Goal: Check status: Check status

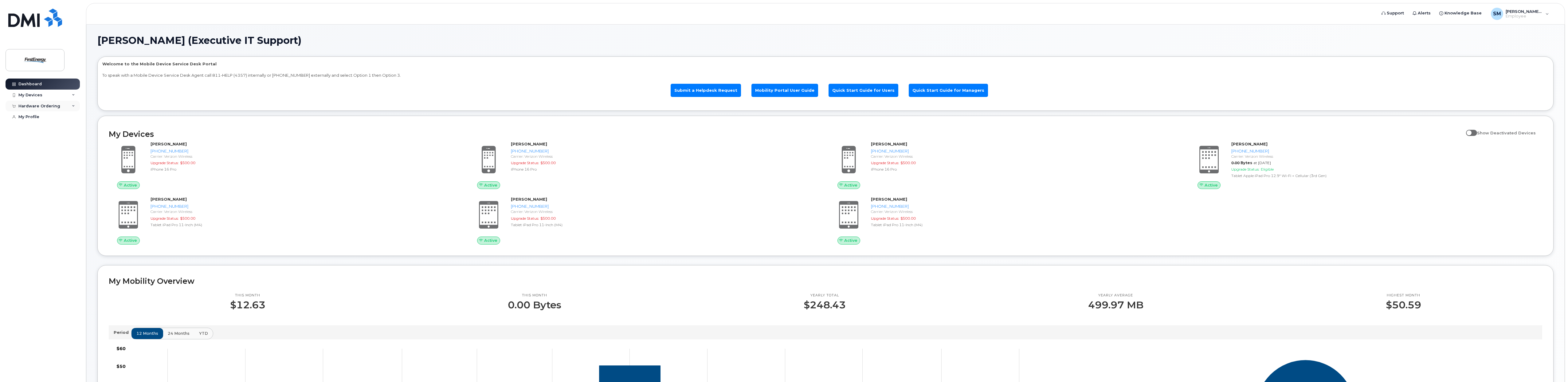
click at [45, 105] on div "Hardware Ordering" at bounding box center [39, 106] width 42 height 5
click at [40, 116] on div "My Orders" at bounding box center [32, 117] width 22 height 5
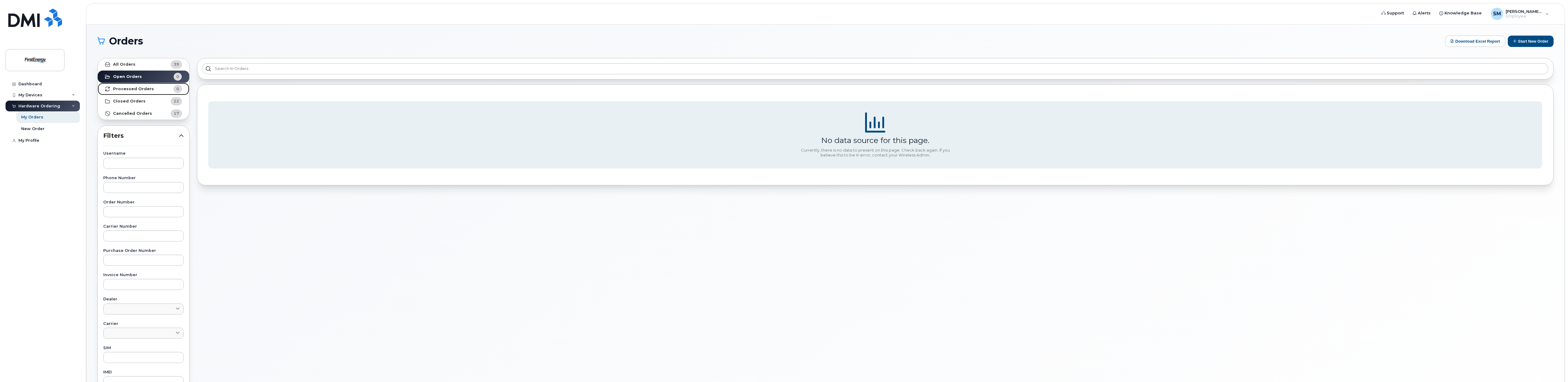
click at [139, 86] on strong "Processed Orders" at bounding box center [133, 89] width 41 height 5
click at [139, 100] on strong "Closed Orders" at bounding box center [129, 102] width 32 height 5
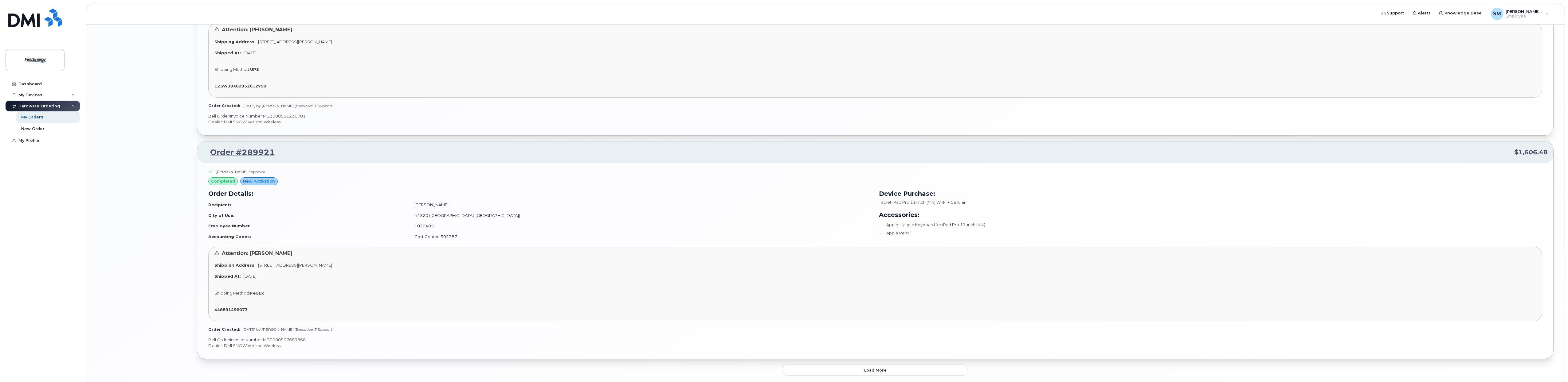
scroll to position [1678, 0]
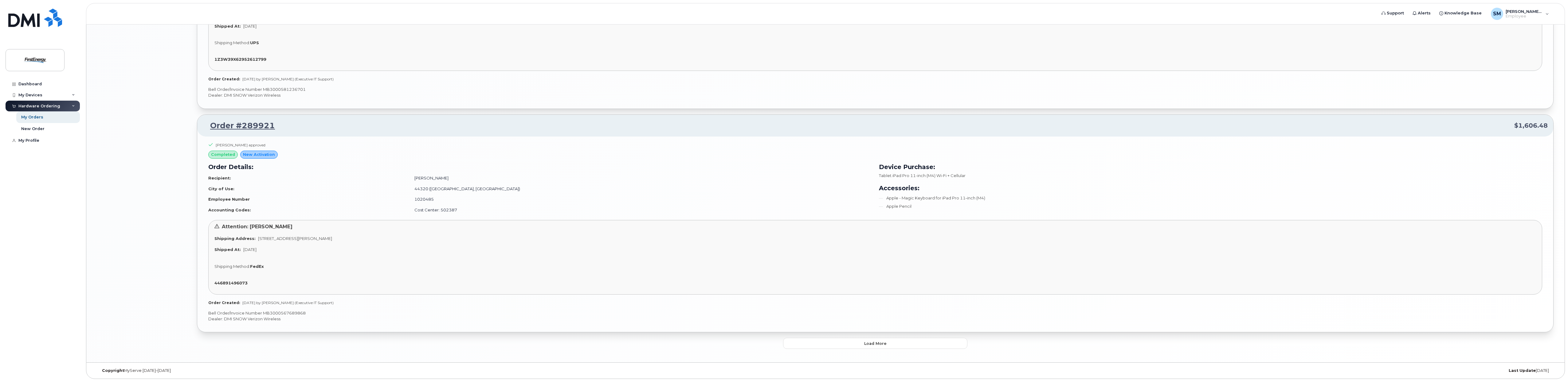
drag, startPoint x: 66, startPoint y: 187, endPoint x: 68, endPoint y: 184, distance: 3.6
click at [68, 185] on div "Dashboard My Devices Add Device [PHONE_NUMBER] ([PERSON_NAME]) [PHONE_NUMBER] (…" at bounding box center [43, 226] width 76 height 294
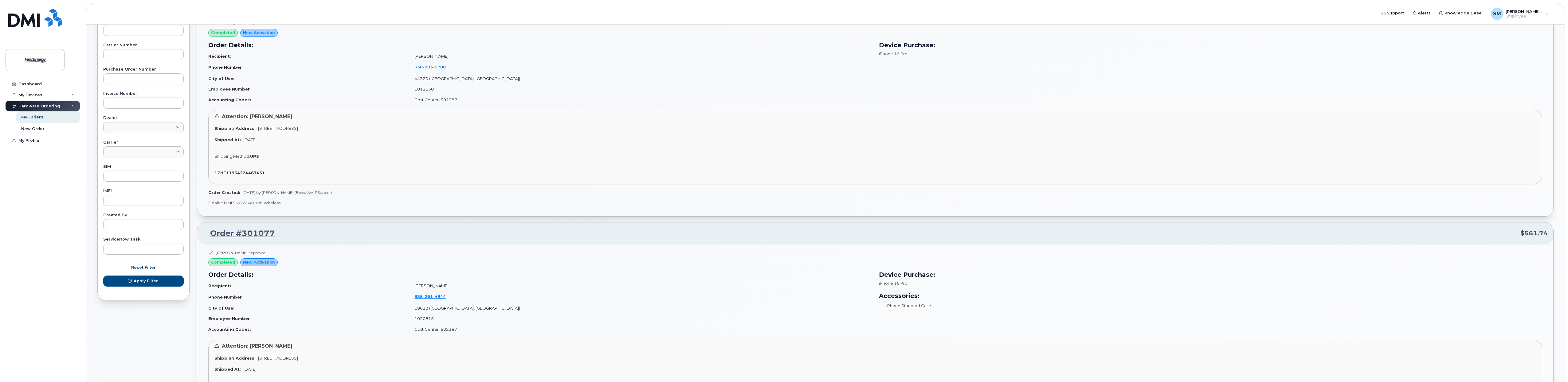
scroll to position [0, 0]
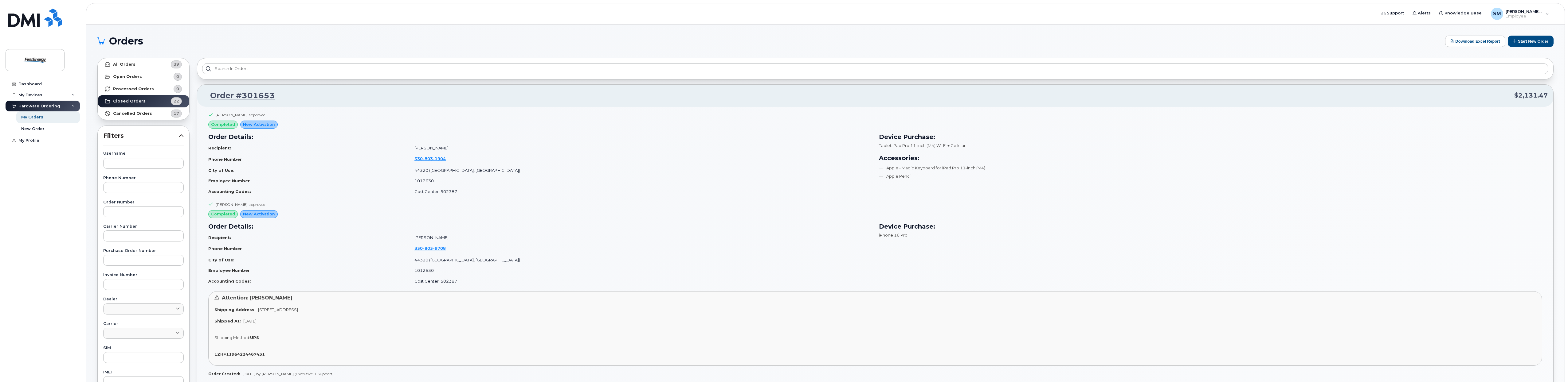
click at [537, 335] on div "Shipping Method: UPS" at bounding box center [875, 338] width 1321 height 6
drag, startPoint x: 480, startPoint y: 335, endPoint x: 506, endPoint y: 336, distance: 26.0
click at [480, 336] on div "Shipping Method: UPS" at bounding box center [875, 338] width 1321 height 6
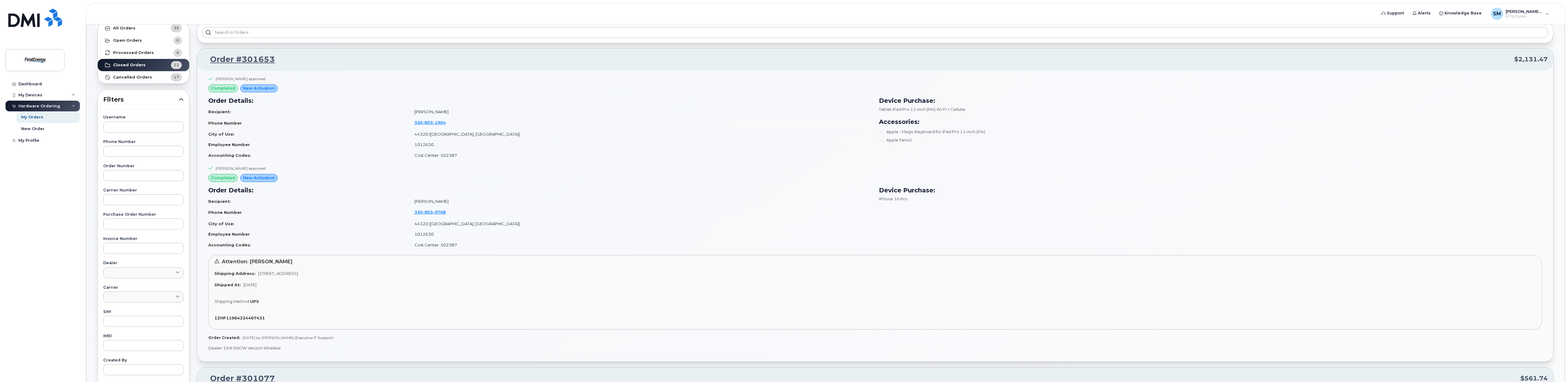
scroll to position [38, 0]
drag, startPoint x: 1016, startPoint y: 246, endPoint x: 1015, endPoint y: 243, distance: 3.2
click at [1016, 242] on div "Device Purchase: iPhone 16 Pro" at bounding box center [1211, 216] width 671 height 72
click at [1398, 186] on h3 "Device Purchase:" at bounding box center [1211, 188] width 663 height 9
click at [23, 229] on div "Dashboard My Devices Add Device [PHONE_NUMBER] ([PERSON_NAME]) [PHONE_NUMBER] (…" at bounding box center [43, 226] width 76 height 294
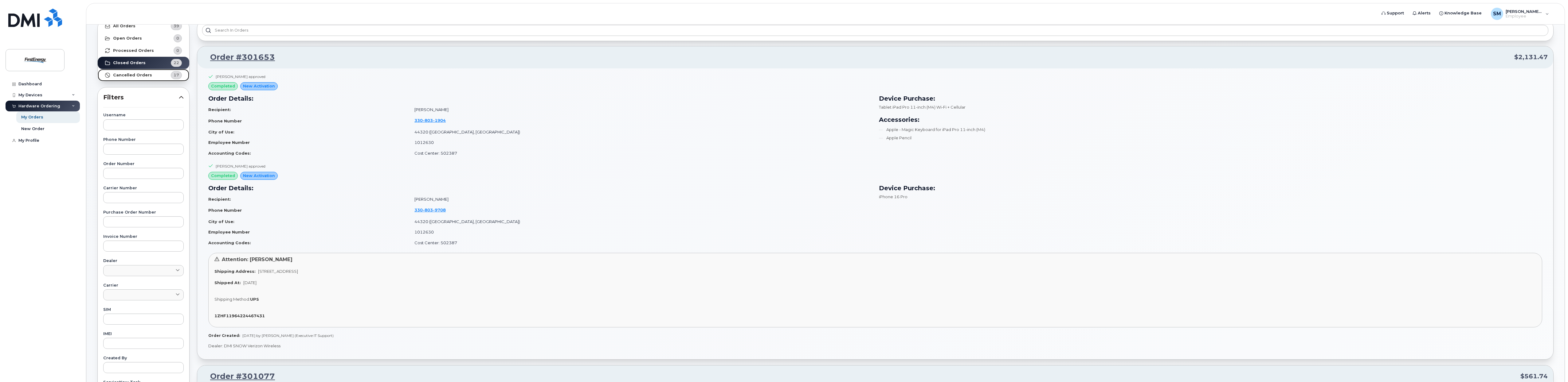
click at [144, 72] on link "Cancelled Orders 17" at bounding box center [143, 75] width 91 height 12
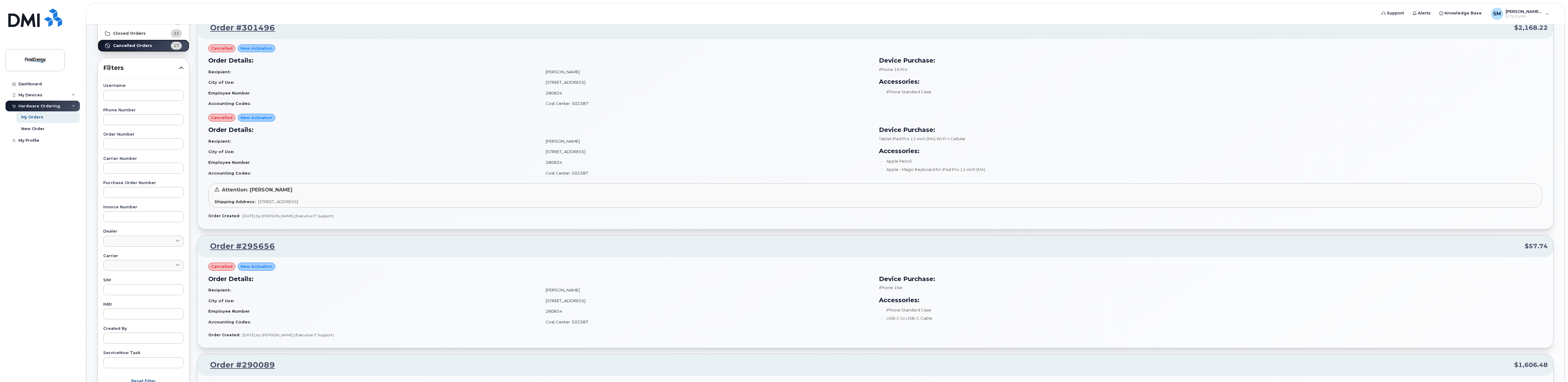
scroll to position [0, 0]
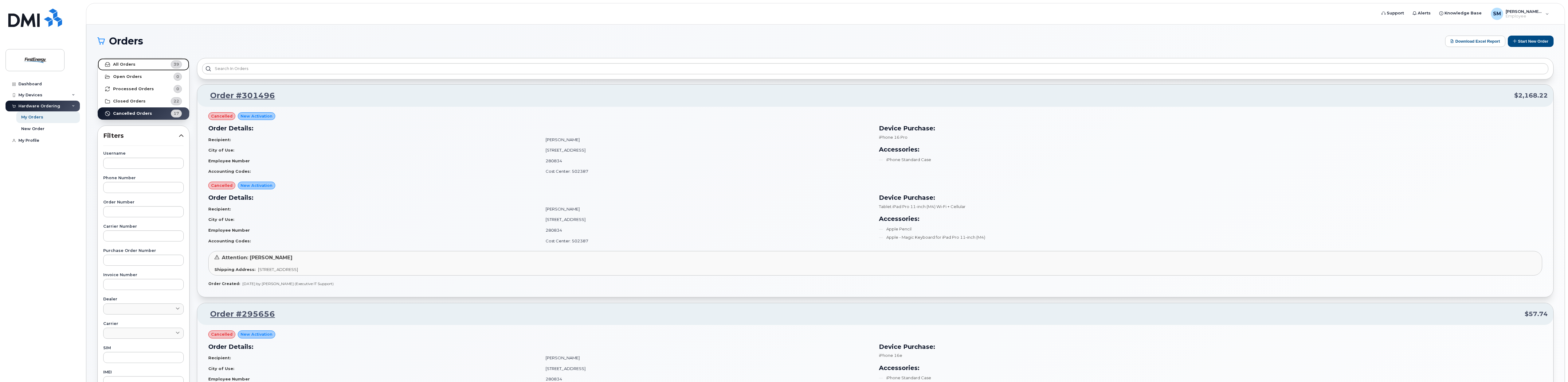
click at [158, 61] on link "All Orders 39" at bounding box center [143, 64] width 91 height 12
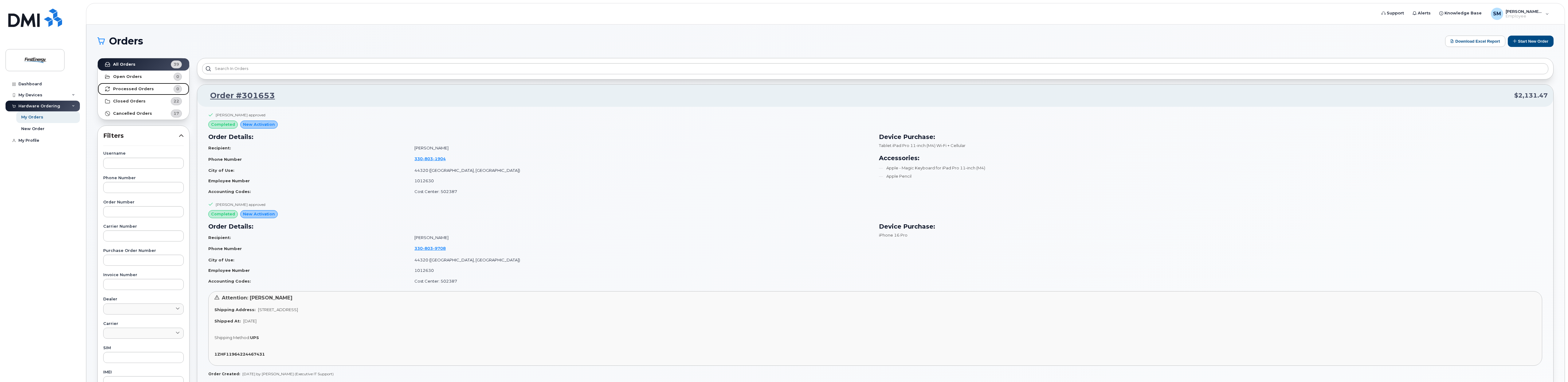
click at [146, 88] on strong "Processed Orders" at bounding box center [133, 89] width 41 height 5
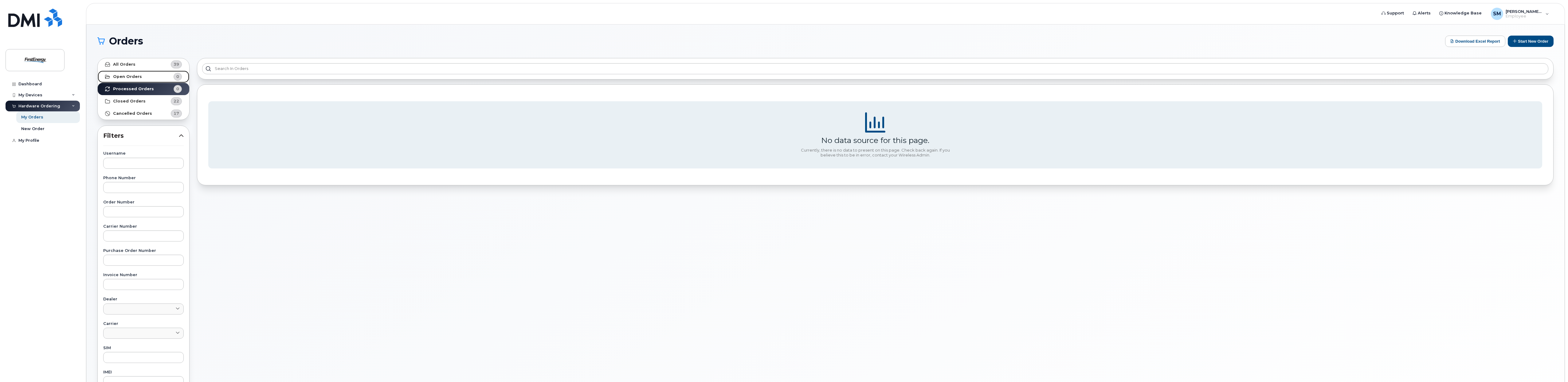
click at [144, 77] on link "Open Orders 0" at bounding box center [143, 77] width 91 height 12
click at [144, 96] on link "Closed Orders 22" at bounding box center [143, 101] width 91 height 12
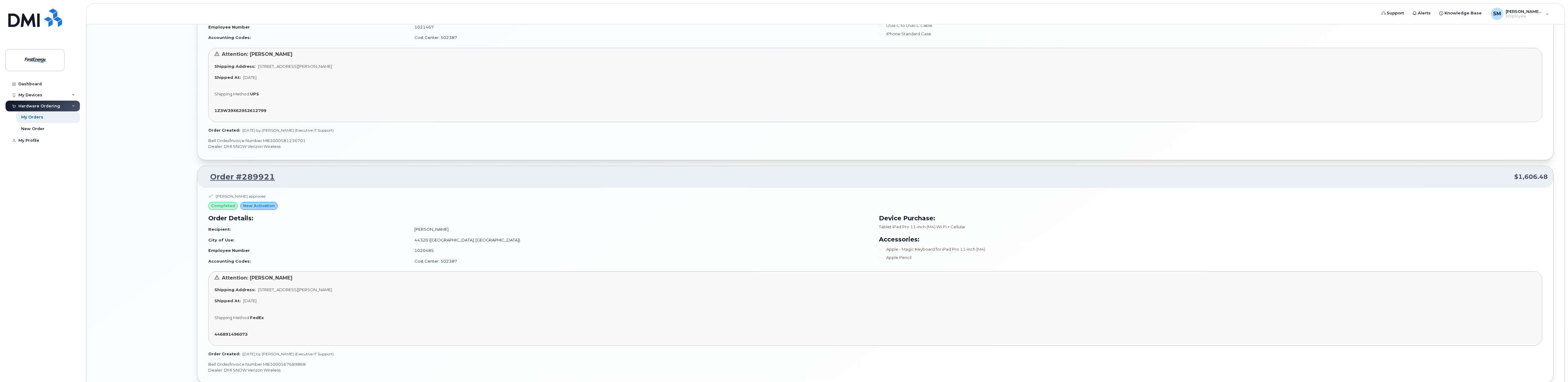
scroll to position [1678, 0]
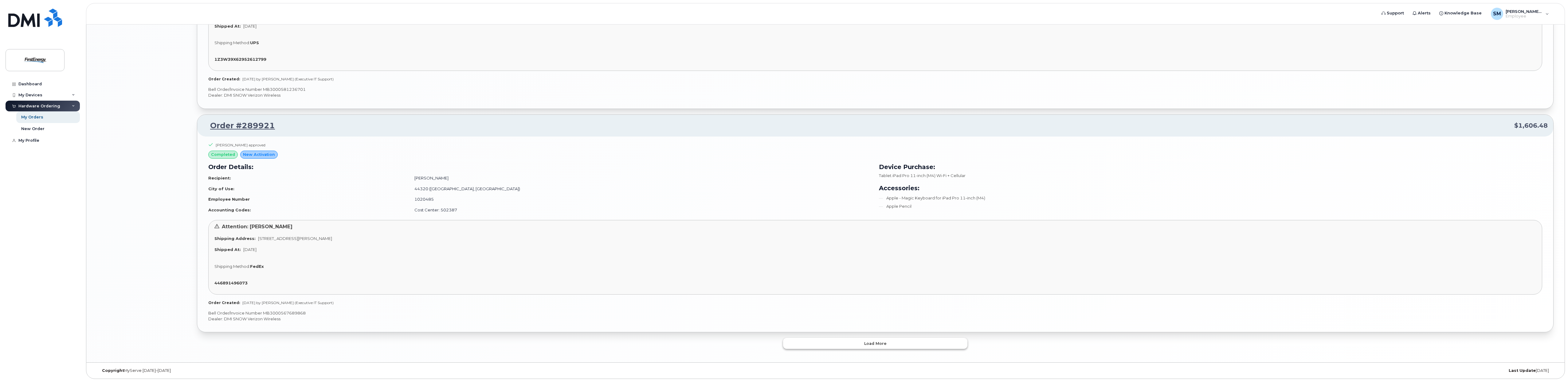
click at [881, 344] on span "Load more" at bounding box center [875, 344] width 23 height 6
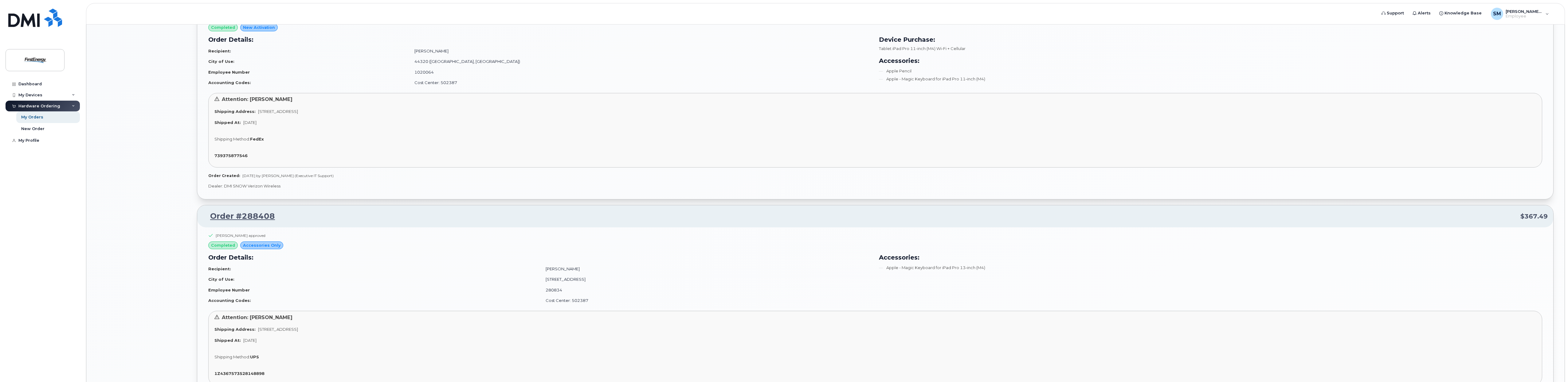
scroll to position [2177, 0]
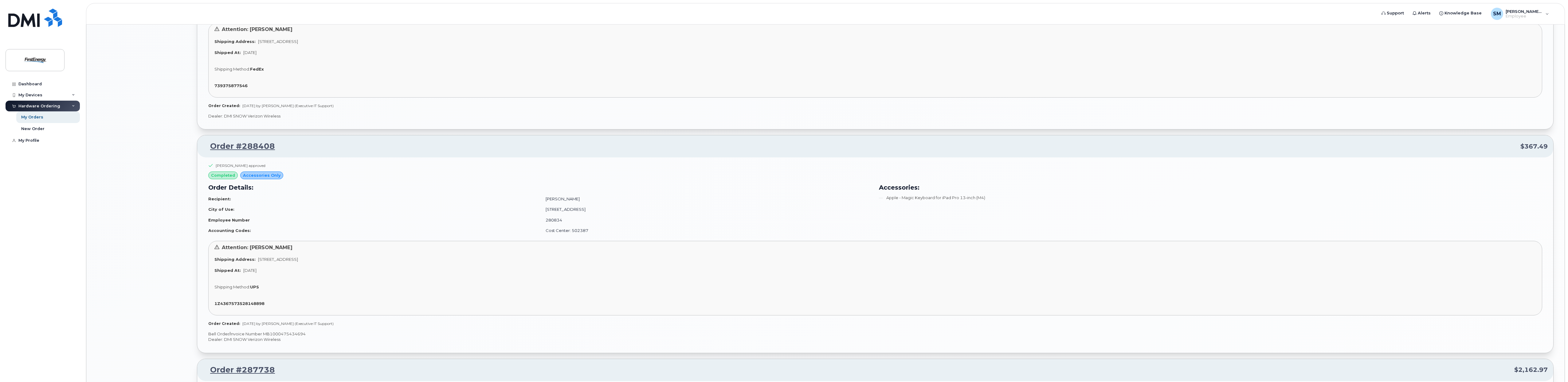
click at [778, 243] on div "Attention: [PERSON_NAME] Shipping Address: [STREET_ADDRESS] Shipped At: [DATE] …" at bounding box center [875, 278] width 1334 height 75
